Goal: Task Accomplishment & Management: Use online tool/utility

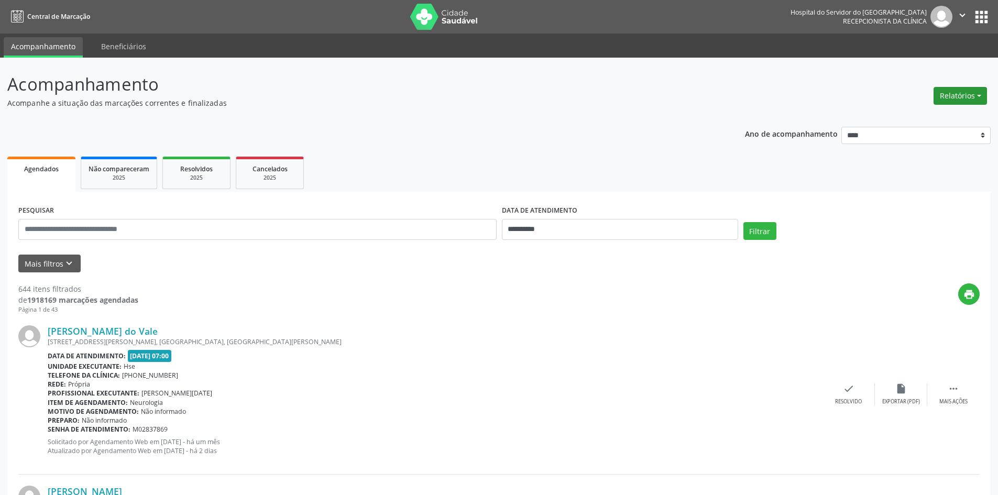
click at [955, 96] on button "Relatórios" at bounding box center [959, 96] width 53 height 18
click at [913, 116] on link "Agendamentos" at bounding box center [931, 118] width 113 height 15
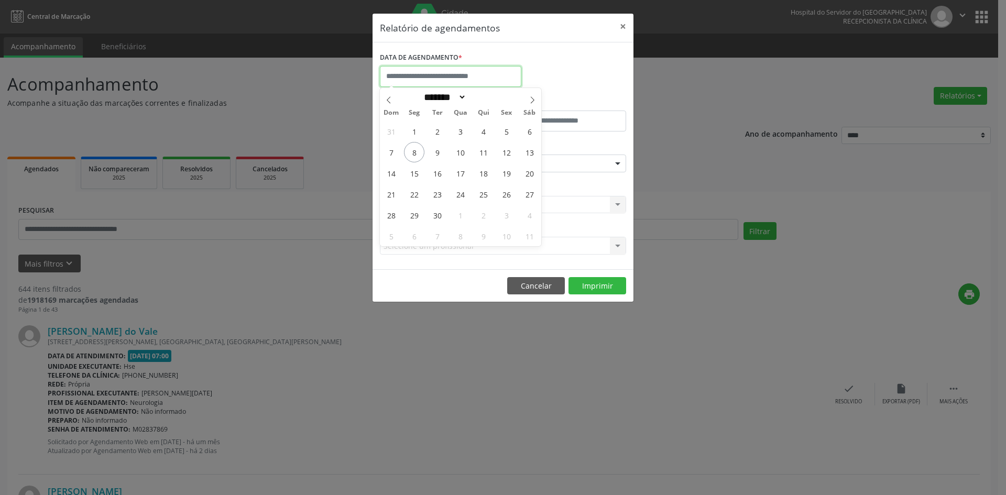
click at [480, 71] on input "text" at bounding box center [450, 76] width 141 height 21
click at [417, 130] on span "1" at bounding box center [414, 131] width 20 height 20
type input "**********"
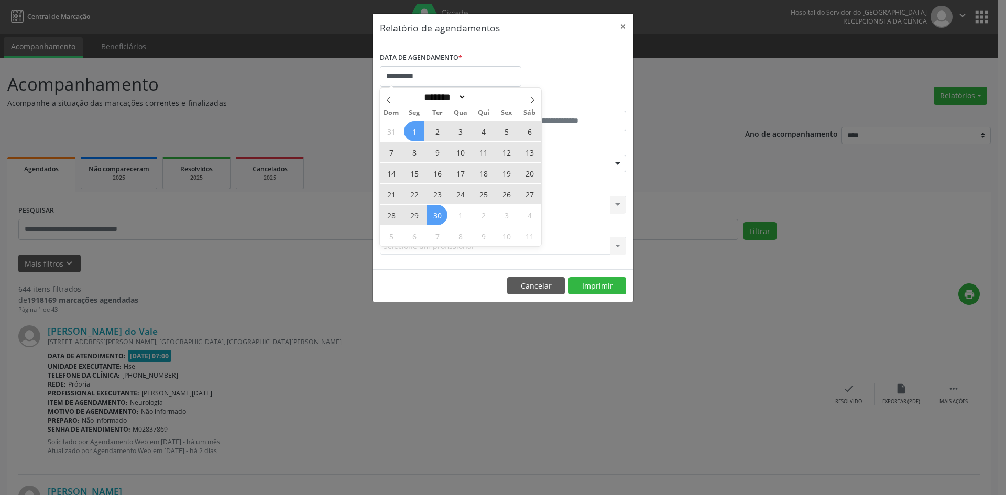
drag, startPoint x: 416, startPoint y: 131, endPoint x: 436, endPoint y: 213, distance: 84.0
click at [436, 213] on div "31 1 2 3 4 5 6 7 8 9 10 11 12 13 14 15 16 17 18 19 20 21 22 23 24 25 26 27 28 2…" at bounding box center [460, 183] width 161 height 126
click at [436, 213] on span "30" at bounding box center [437, 215] width 20 height 20
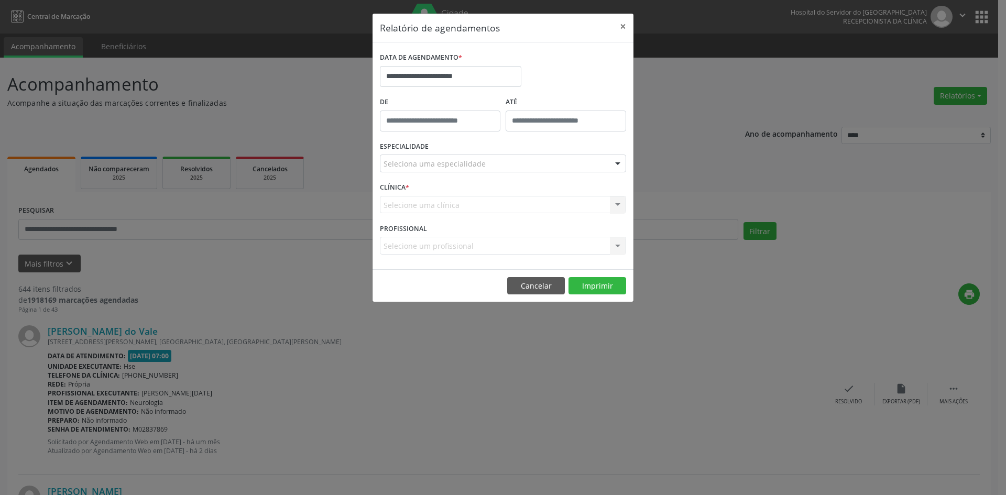
click at [488, 159] on div "Seleciona uma especialidade" at bounding box center [503, 164] width 246 height 18
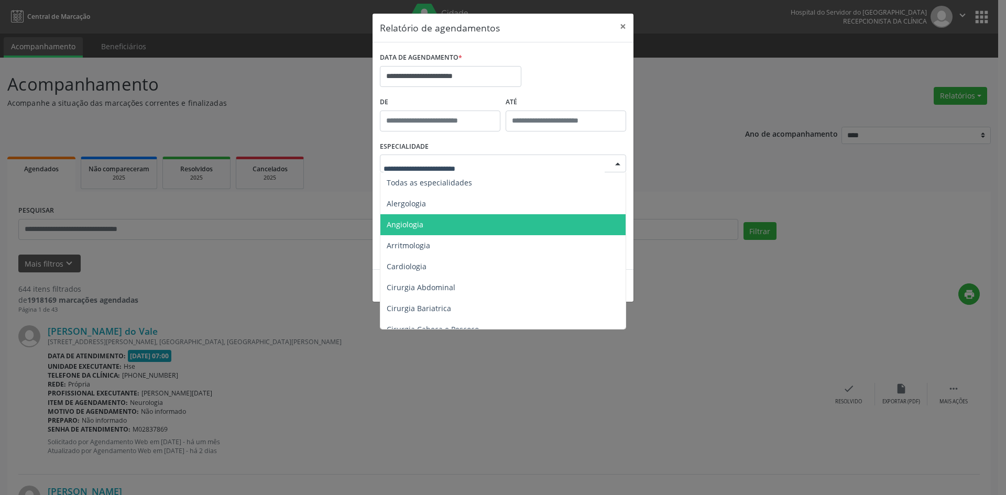
scroll to position [52, 0]
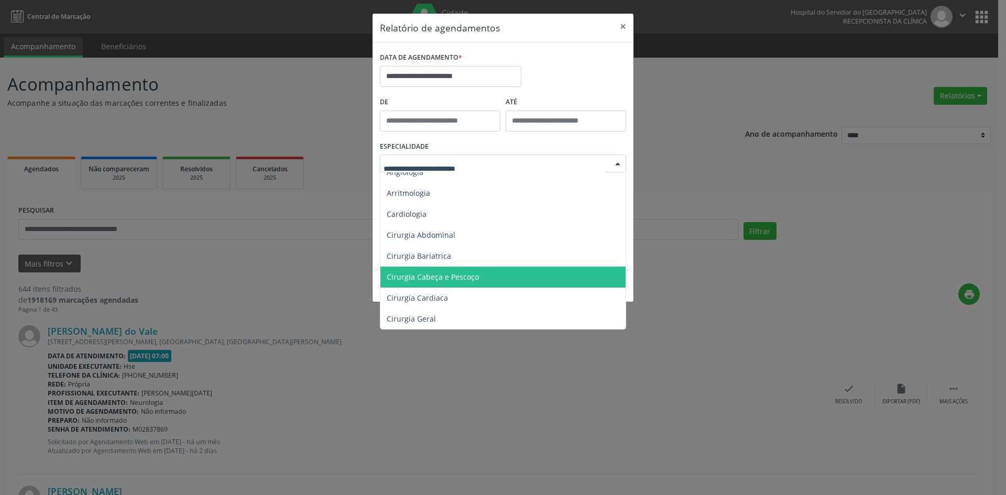
click at [502, 280] on span "Cirurgia Cabeça e Pescoço" at bounding box center [503, 277] width 247 height 21
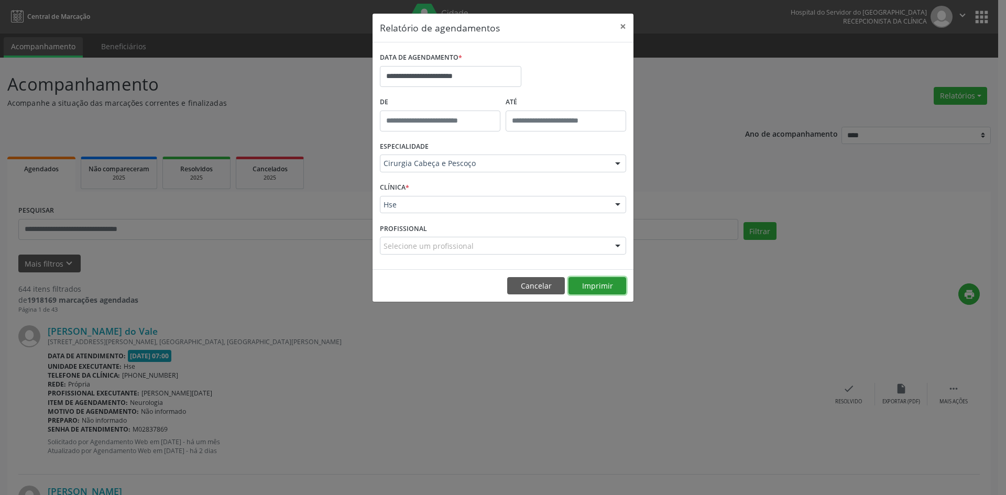
click at [598, 286] on button "Imprimir" at bounding box center [597, 286] width 58 height 18
